Goal: Obtain resource: Obtain resource

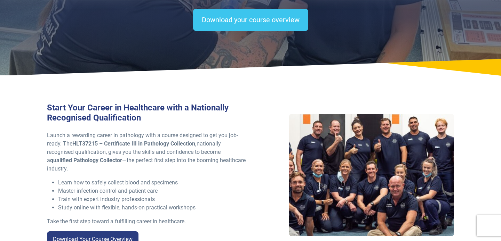
scroll to position [121, 0]
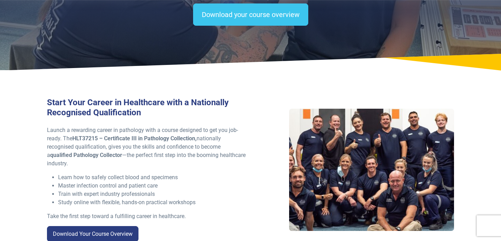
click at [197, 146] on p "Launch a rewarding career in pathology with a course designed to get you job-re…" at bounding box center [146, 147] width 199 height 42
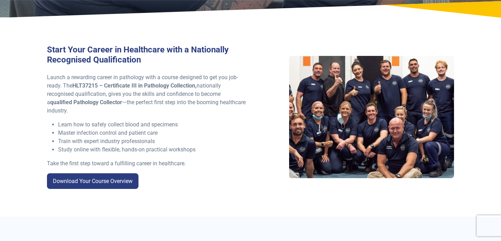
scroll to position [172, 0]
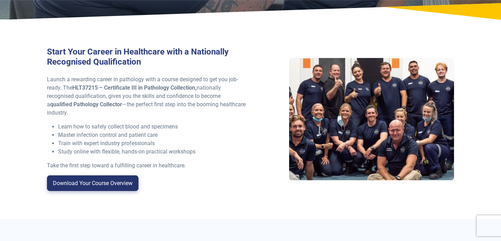
click at [95, 181] on link "Download Your Course Overview" at bounding box center [93, 184] width 92 height 16
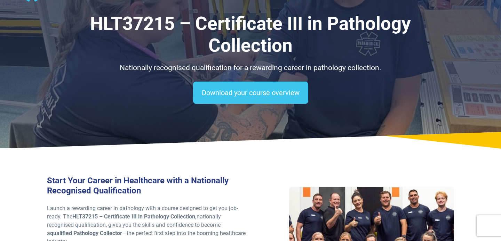
scroll to position [180, 0]
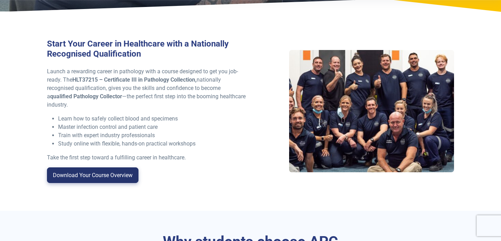
click at [108, 180] on link "Download Your Course Overview" at bounding box center [93, 176] width 92 height 16
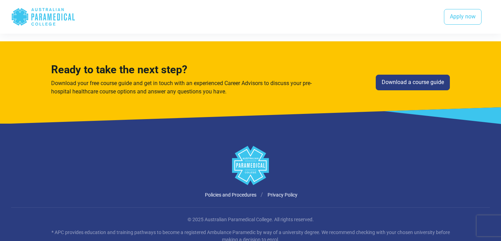
scroll to position [1062, 0]
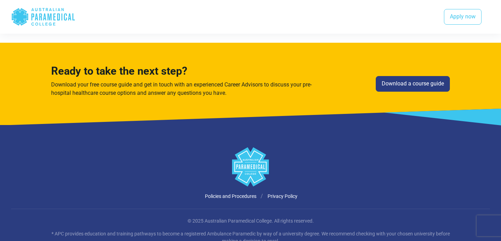
scroll to position [180, 0]
